Goal: Information Seeking & Learning: Check status

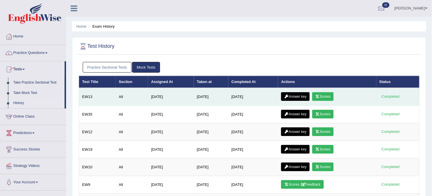
click at [332, 98] on link "Scores" at bounding box center [323, 96] width 21 height 9
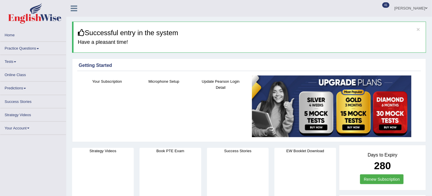
click at [20, 62] on link "Tests" at bounding box center [33, 60] width 66 height 11
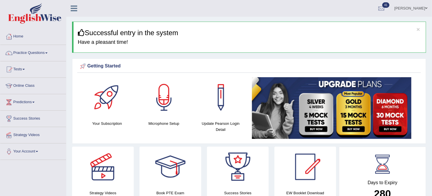
click at [24, 73] on link "Tests" at bounding box center [33, 68] width 66 height 14
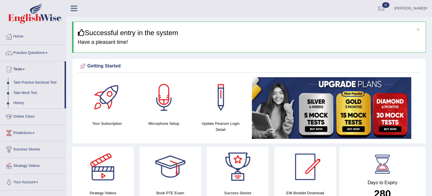
click at [19, 102] on link "History" at bounding box center [38, 103] width 54 height 10
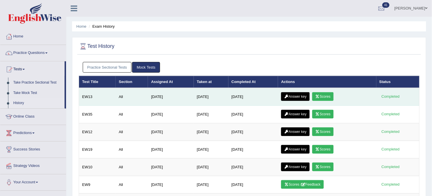
click at [328, 97] on link "Scores" at bounding box center [323, 96] width 21 height 9
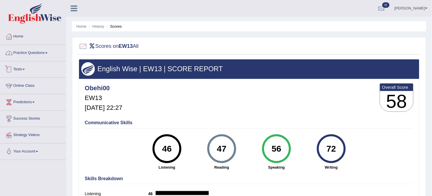
click at [28, 55] on link "Practice Questions" at bounding box center [33, 52] width 66 height 14
